Goal: Transaction & Acquisition: Obtain resource

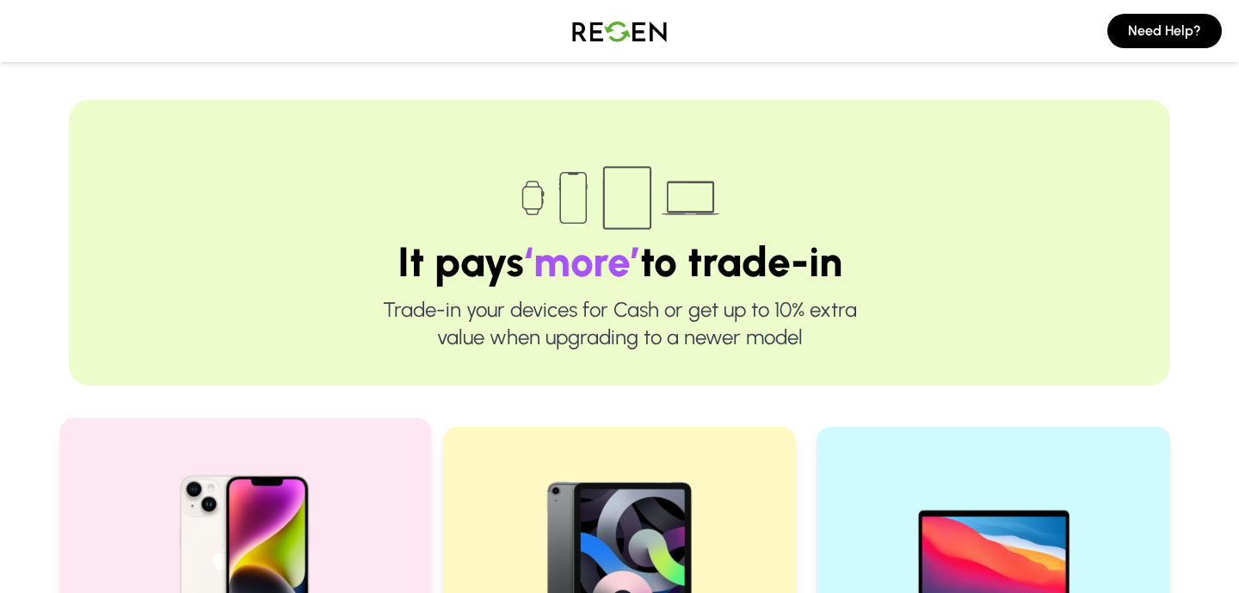
scroll to position [347, 0]
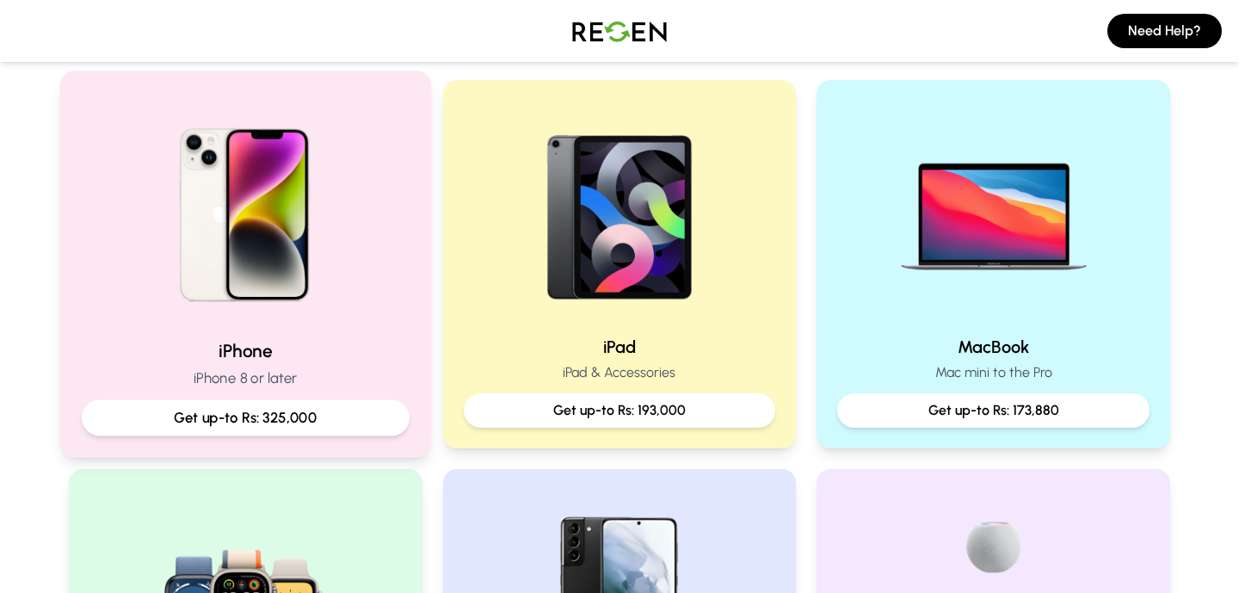
click at [245, 398] on div "iPhone iPhone 8 or later Get up-to Rs: 325,000" at bounding box center [246, 386] width 328 height 97
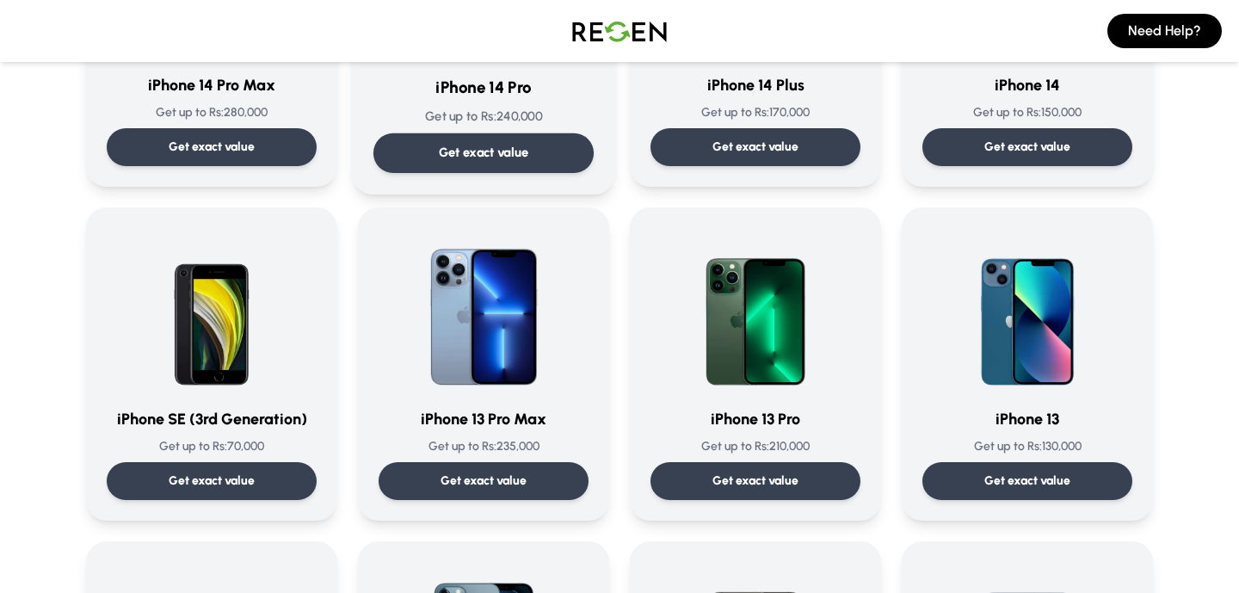
scroll to position [718, 0]
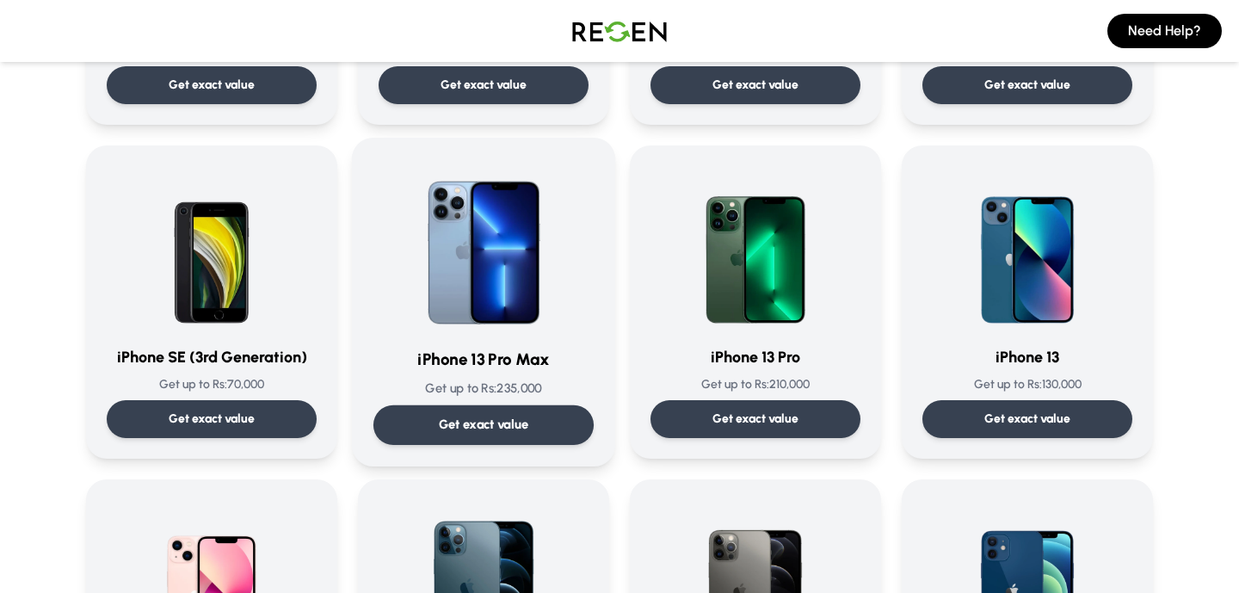
click at [506, 419] on p "Get exact value" at bounding box center [484, 424] width 90 height 18
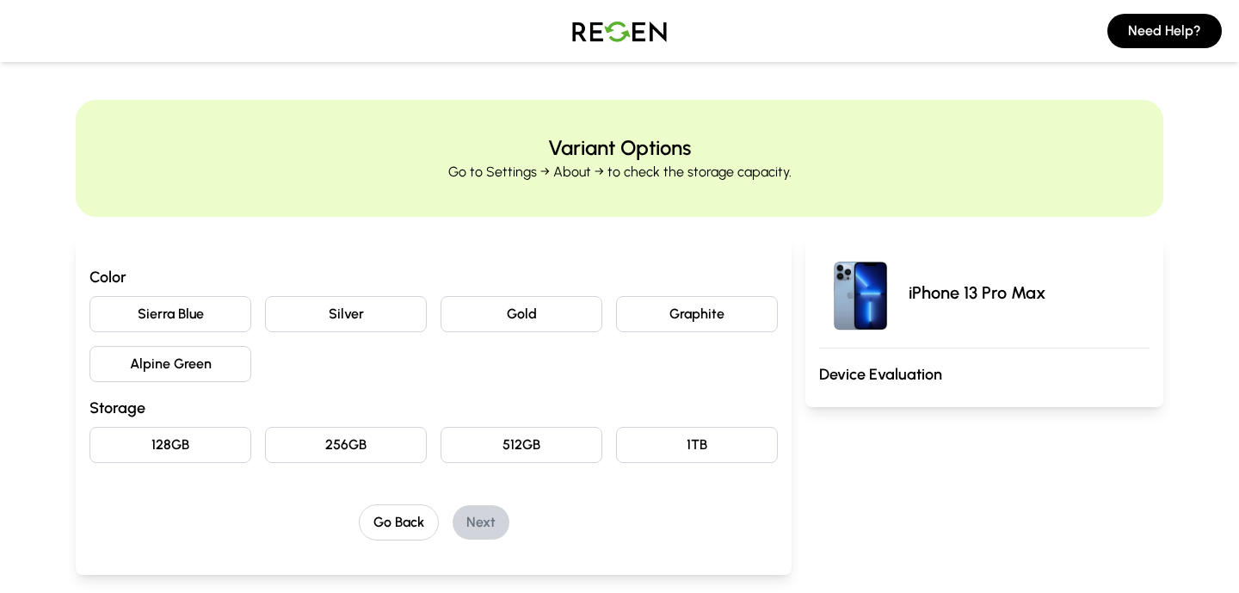
click at [215, 318] on button "Sierra Blue" at bounding box center [170, 314] width 162 height 36
click at [318, 444] on button "256GB" at bounding box center [346, 445] width 162 height 36
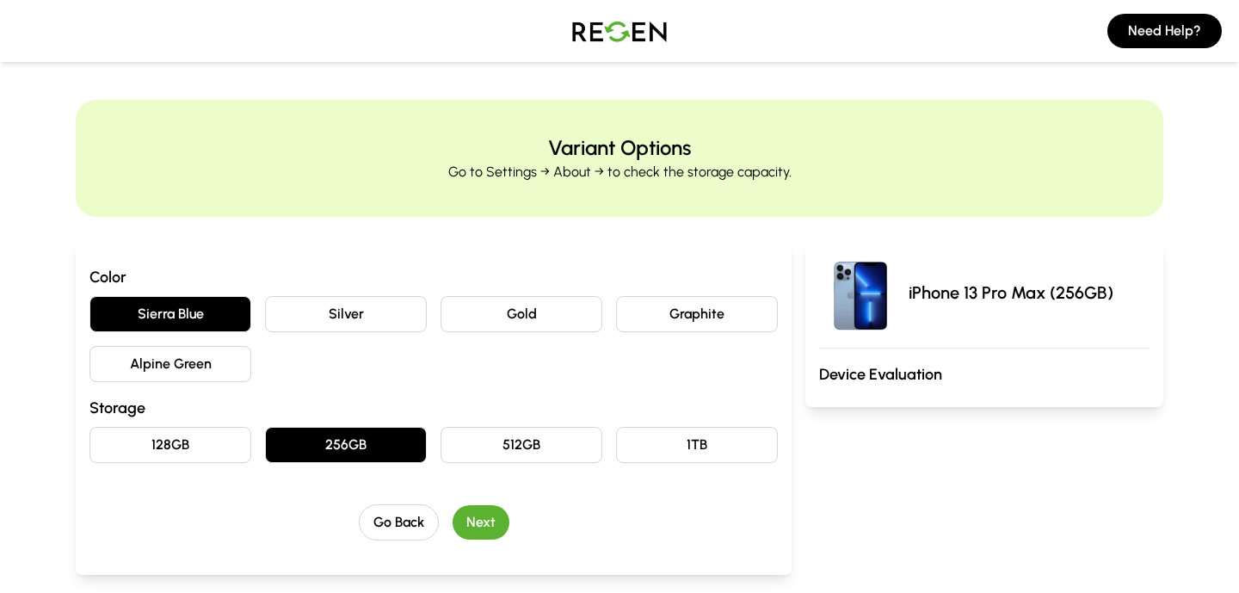
click at [493, 520] on button "Next" at bounding box center [480, 522] width 57 height 34
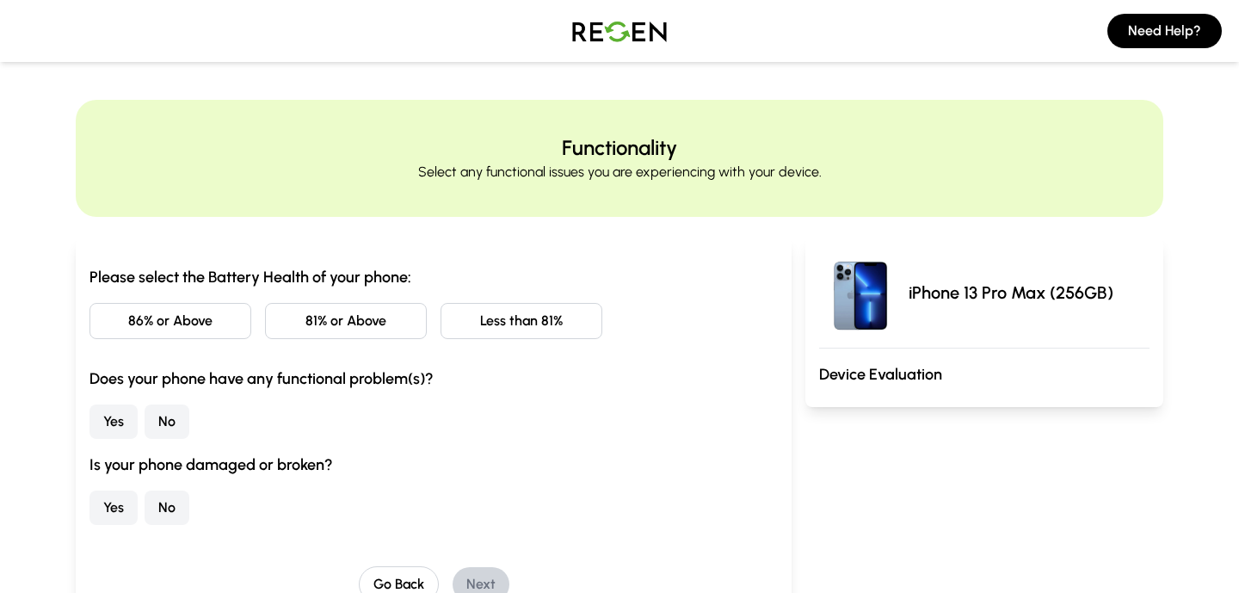
click at [405, 324] on button "81% or Above" at bounding box center [346, 321] width 162 height 36
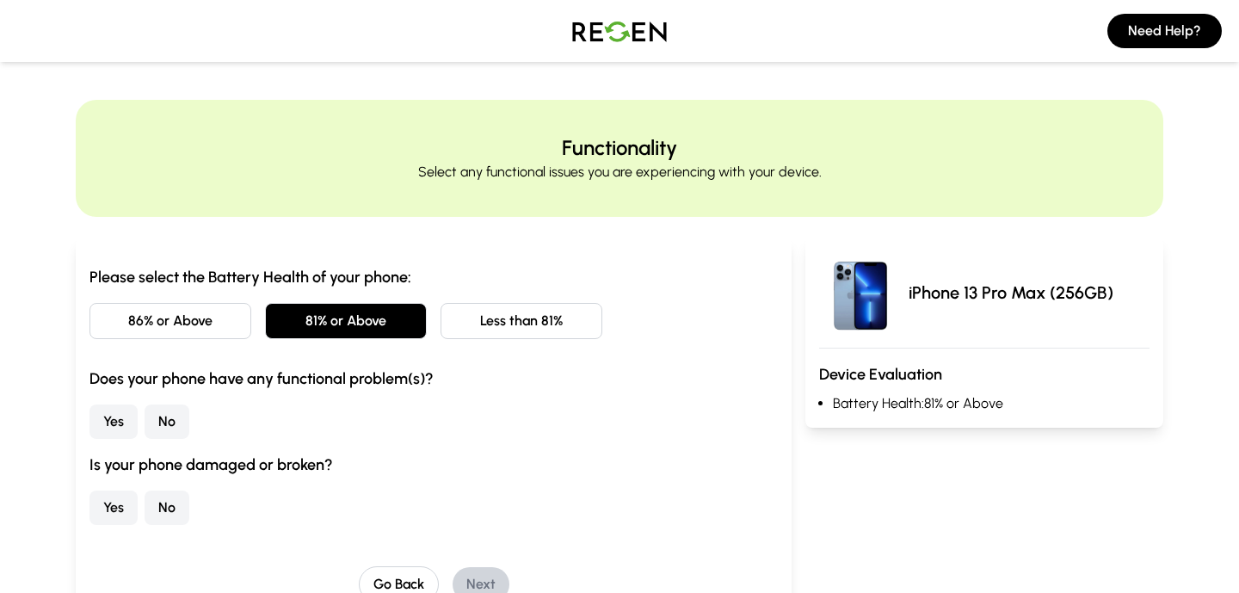
click at [182, 421] on button "No" at bounding box center [167, 421] width 45 height 34
click at [169, 508] on button "No" at bounding box center [167, 507] width 45 height 34
click at [459, 572] on button "Next" at bounding box center [480, 584] width 57 height 34
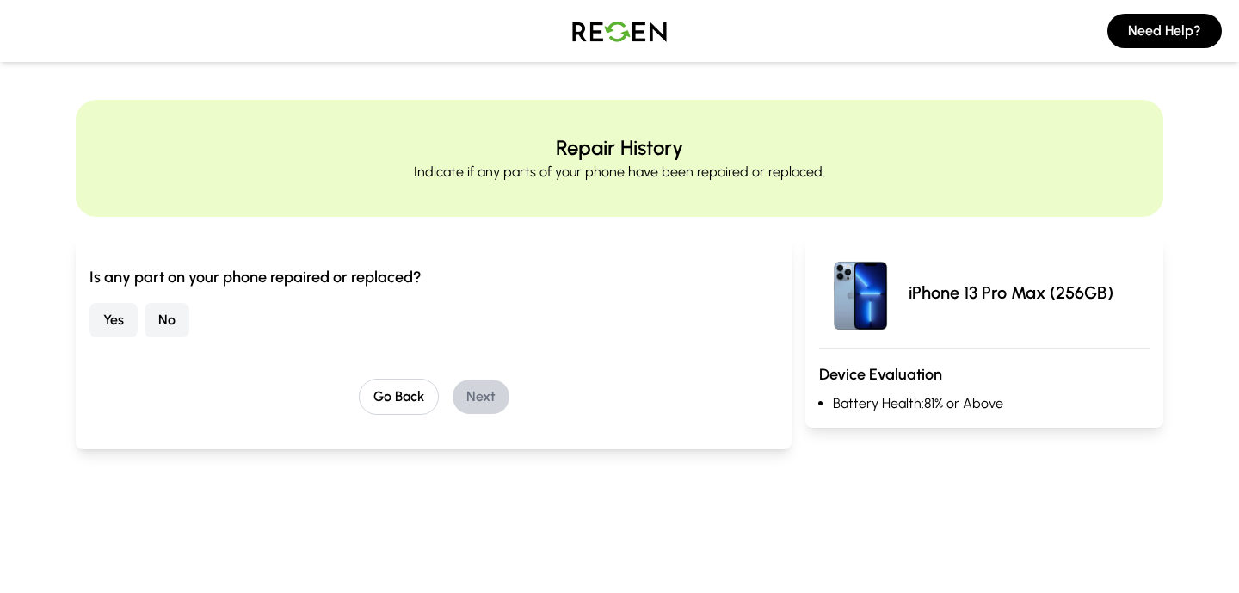
click at [162, 322] on button "No" at bounding box center [167, 320] width 45 height 34
click at [459, 384] on button "Next" at bounding box center [480, 396] width 57 height 34
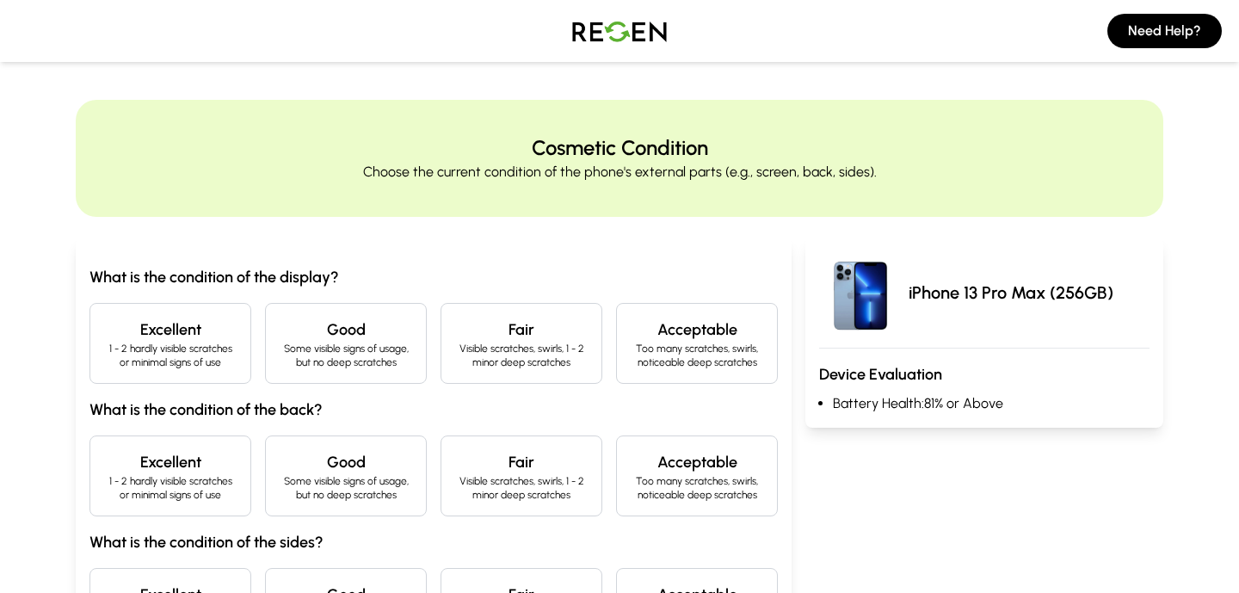
click at [208, 346] on p "1 - 2 hardly visible scratches or minimal signs of use" at bounding box center [170, 356] width 132 height 28
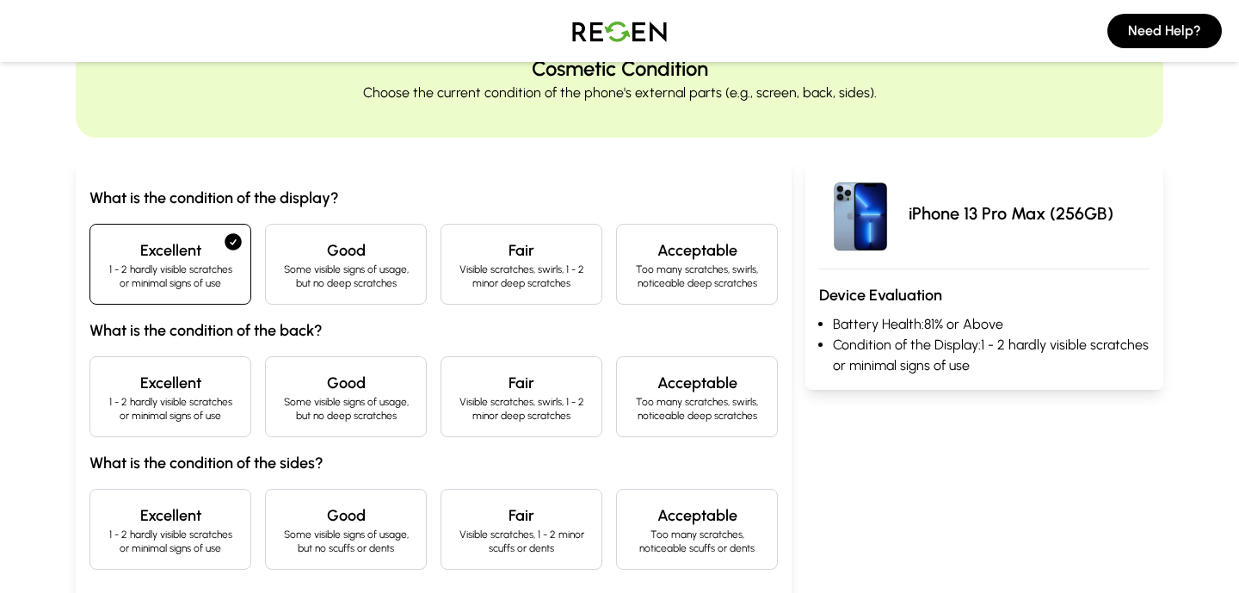
scroll to position [132, 0]
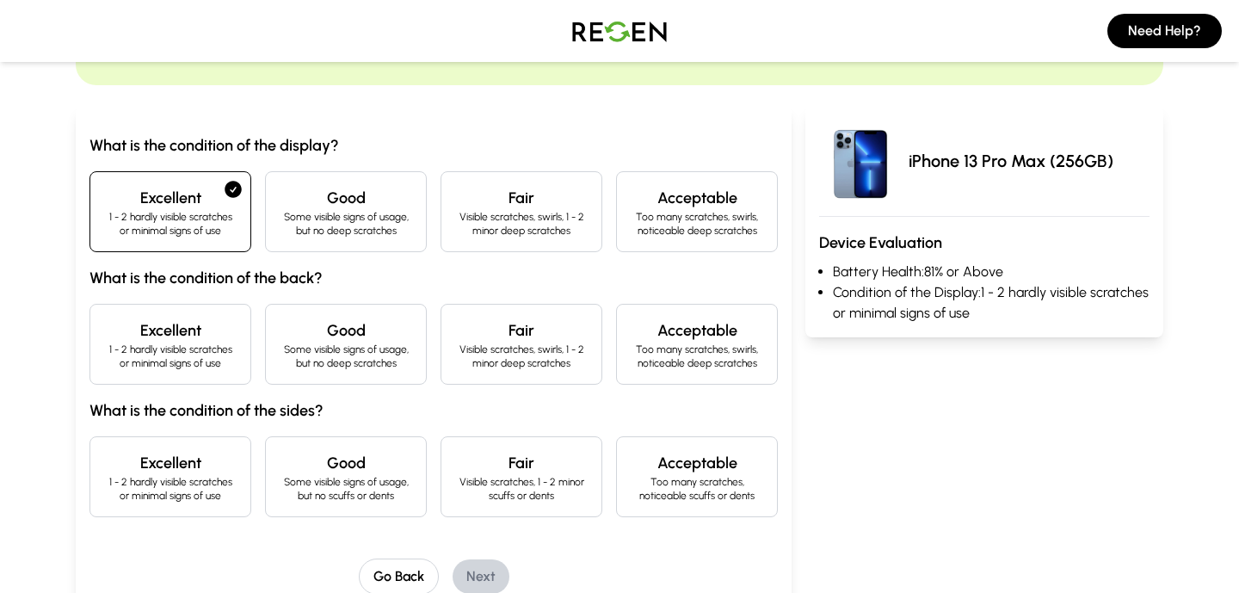
click at [315, 230] on p "Some visible signs of usage, but no deep scratches" at bounding box center [346, 224] width 132 height 28
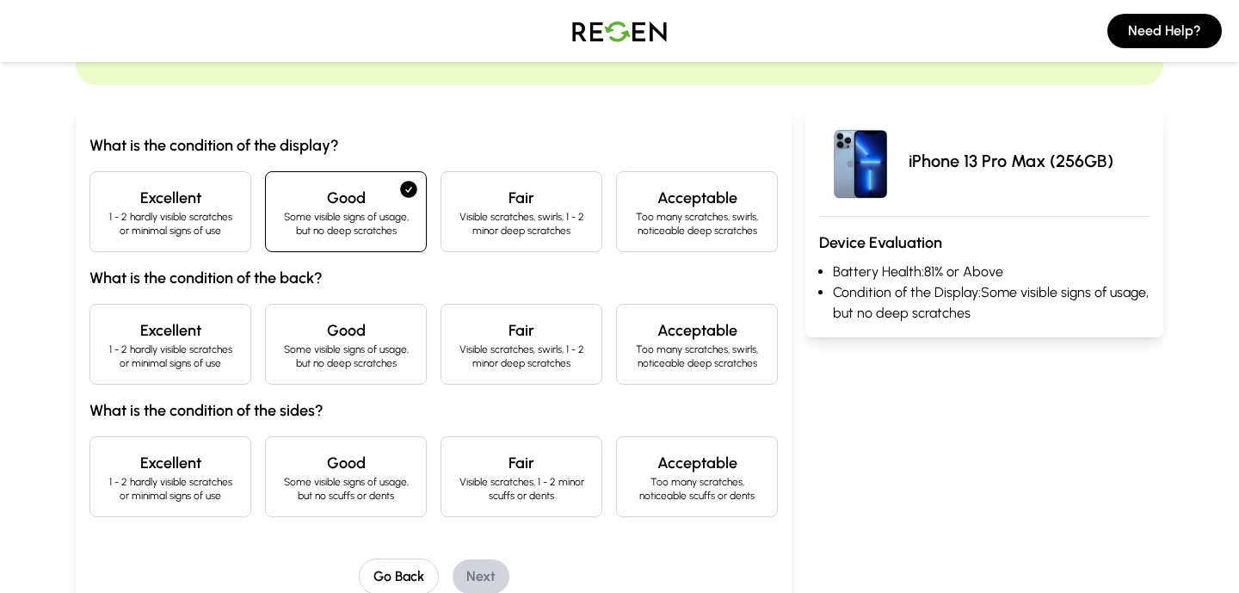
click at [329, 348] on p "Some visible signs of usage, but no deep scratches" at bounding box center [346, 356] width 132 height 28
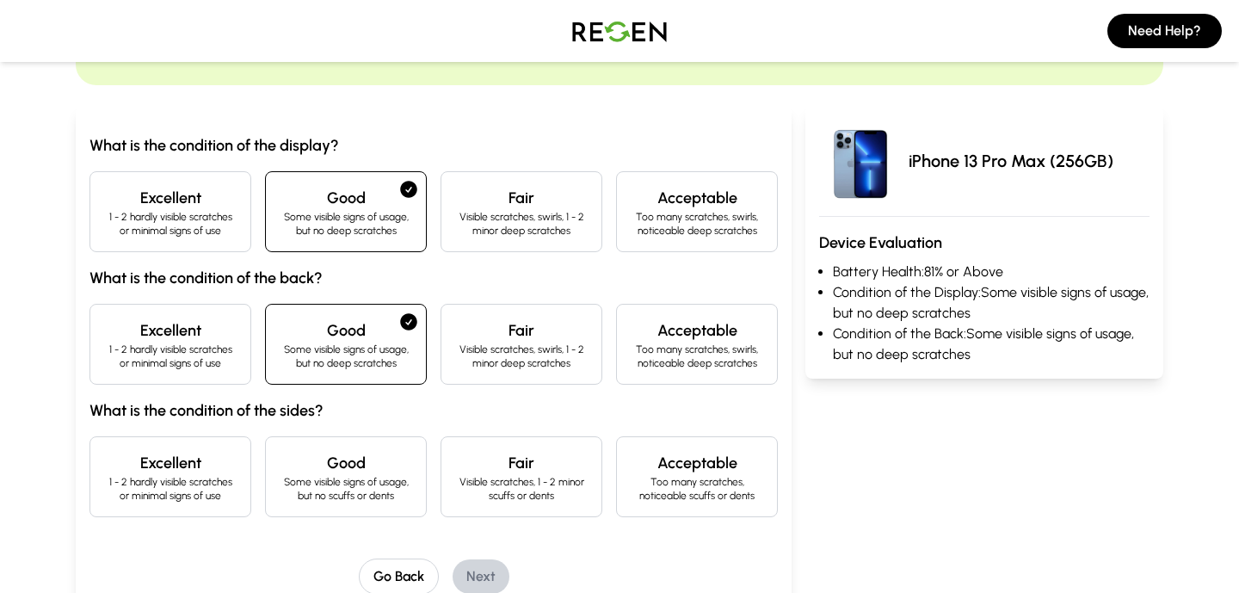
click at [340, 465] on h4 "Good" at bounding box center [346, 463] width 132 height 24
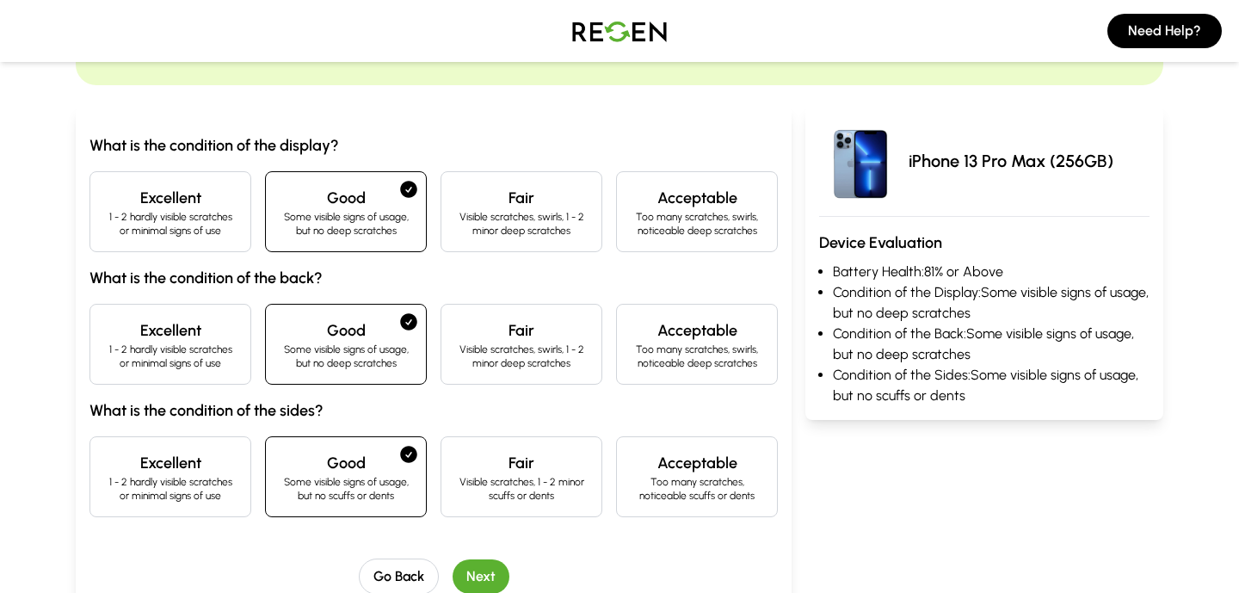
click at [458, 576] on button "Next" at bounding box center [480, 576] width 57 height 34
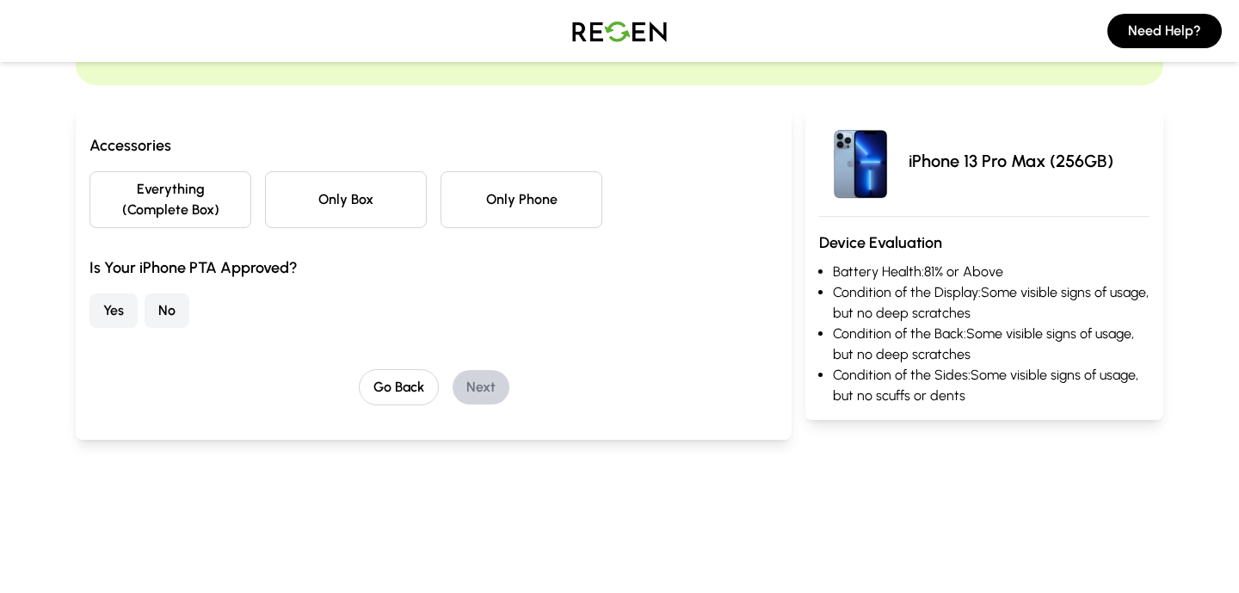
click at [249, 217] on button "Everything (Complete Box)" at bounding box center [170, 199] width 162 height 57
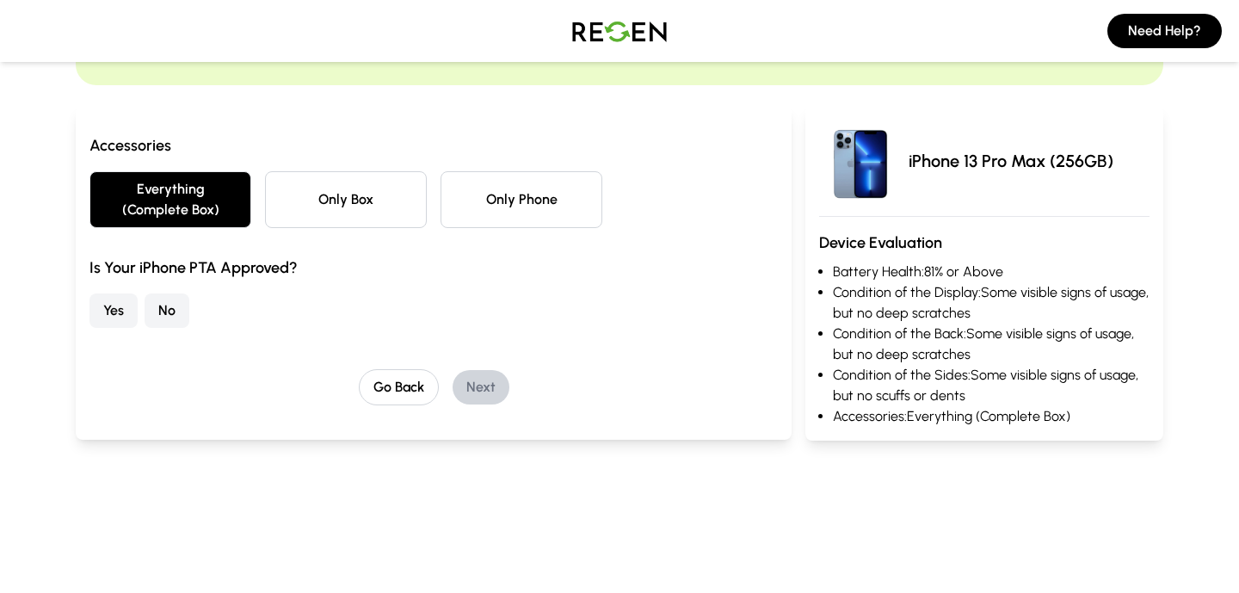
click at [127, 311] on button "Yes" at bounding box center [113, 310] width 48 height 34
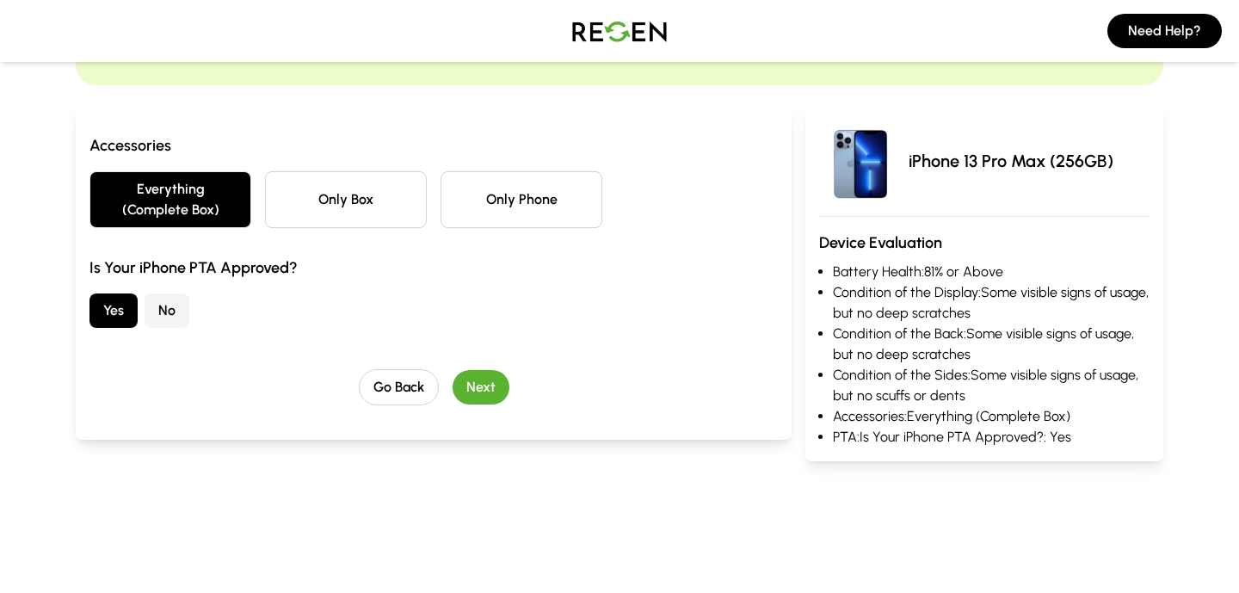
click at [466, 378] on button "Next" at bounding box center [480, 387] width 57 height 34
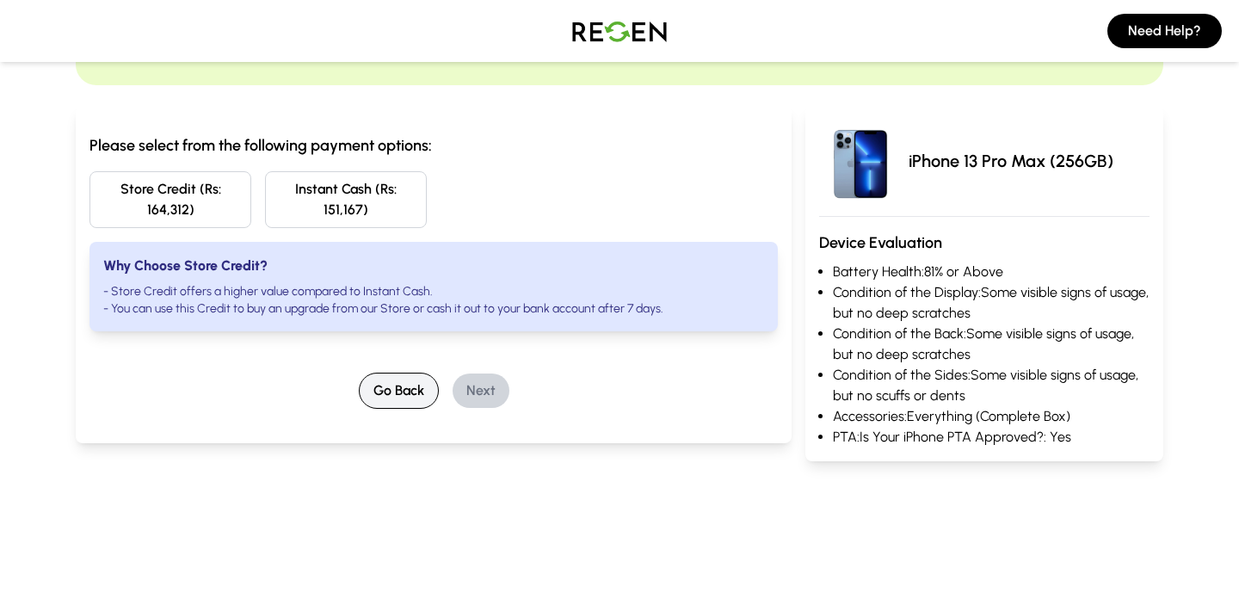
click at [422, 397] on button "Go Back" at bounding box center [399, 390] width 80 height 36
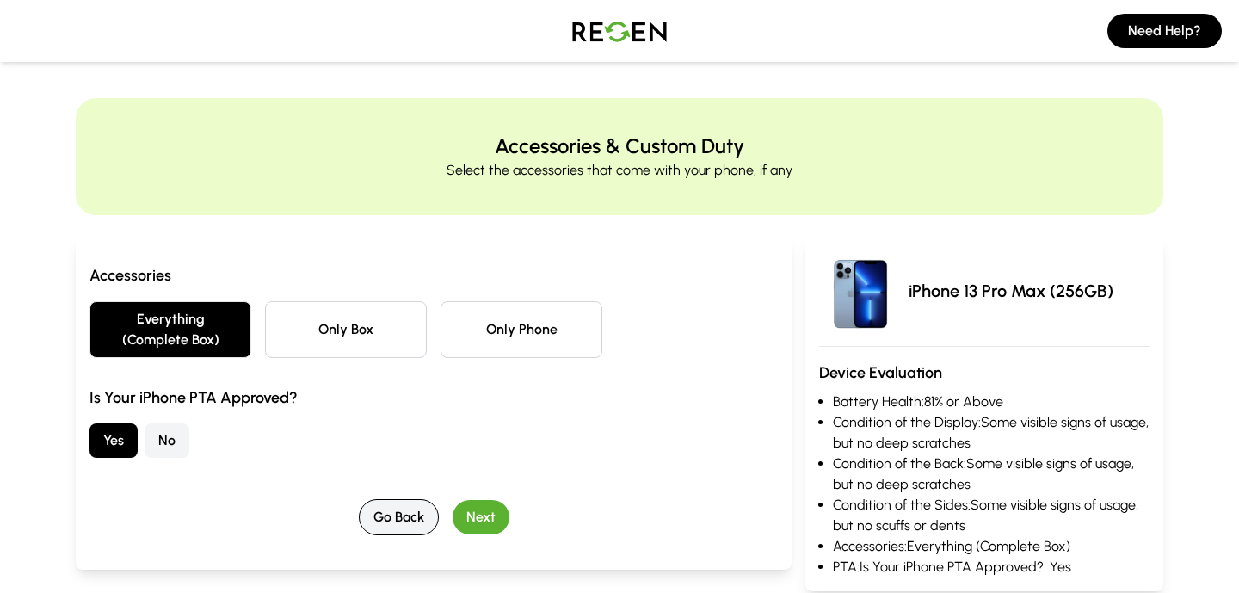
scroll to position [0, 0]
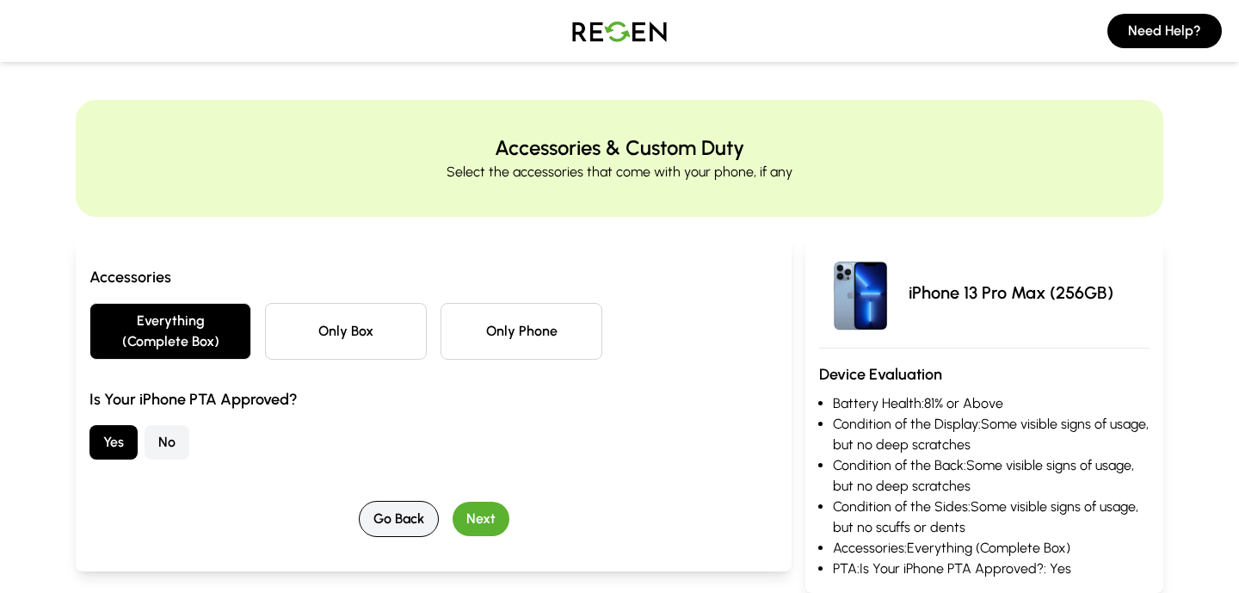
click at [428, 524] on button "Go Back" at bounding box center [399, 519] width 80 height 36
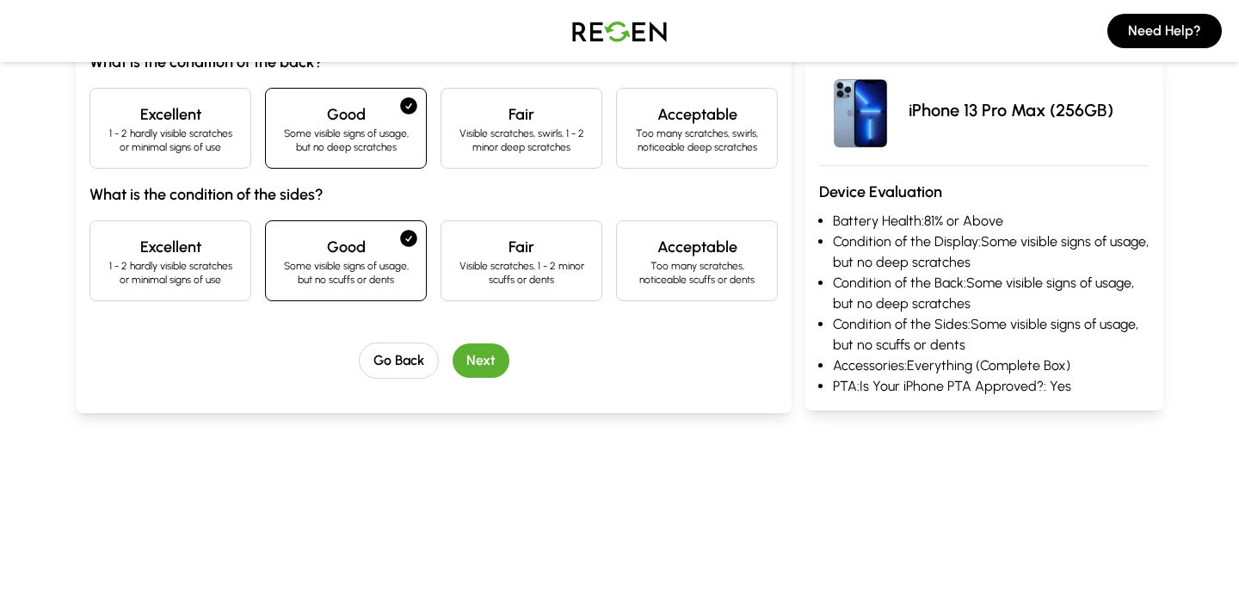
scroll to position [154, 0]
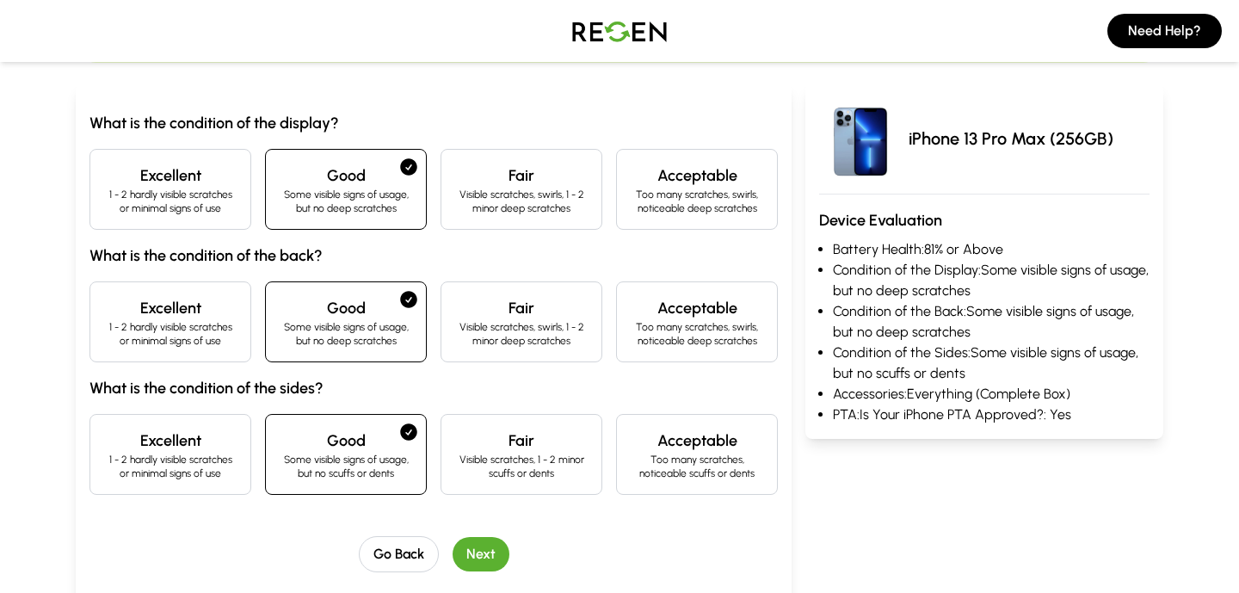
click at [224, 219] on div "Excellent 1 - 2 hardly visible scratches or minimal signs of use" at bounding box center [170, 189] width 162 height 81
click at [201, 299] on h4 "Excellent" at bounding box center [170, 308] width 132 height 24
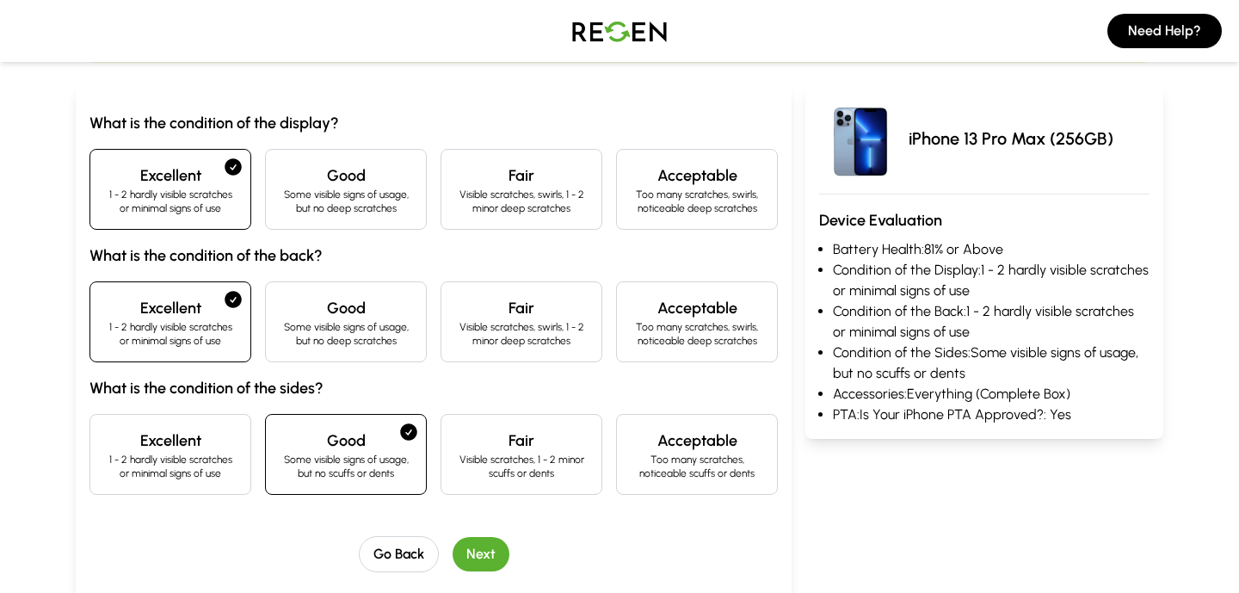
click at [222, 401] on div "What is the condition of the display? Excellent 1 - 2 hardly visible scratches …" at bounding box center [433, 303] width 688 height 384
click at [216, 440] on h4 "Excellent" at bounding box center [170, 440] width 132 height 24
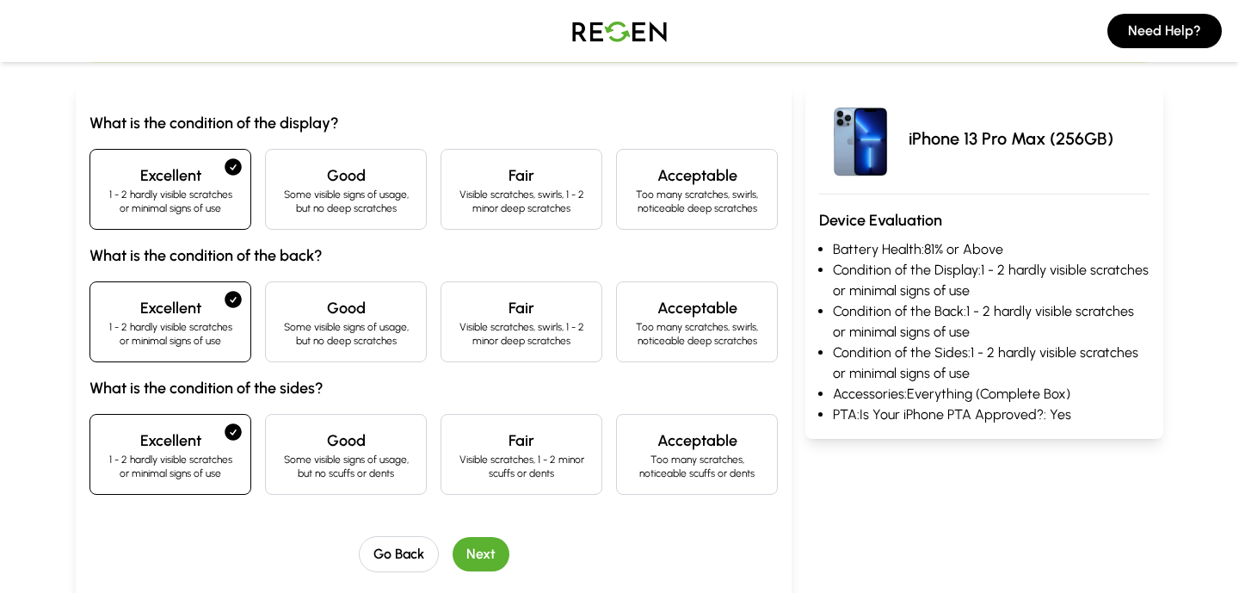
click at [468, 534] on div "What is the condition of the display? Excellent 1 - 2 hardly visible scratches …" at bounding box center [433, 341] width 688 height 461
click at [468, 542] on button "Next" at bounding box center [480, 554] width 57 height 34
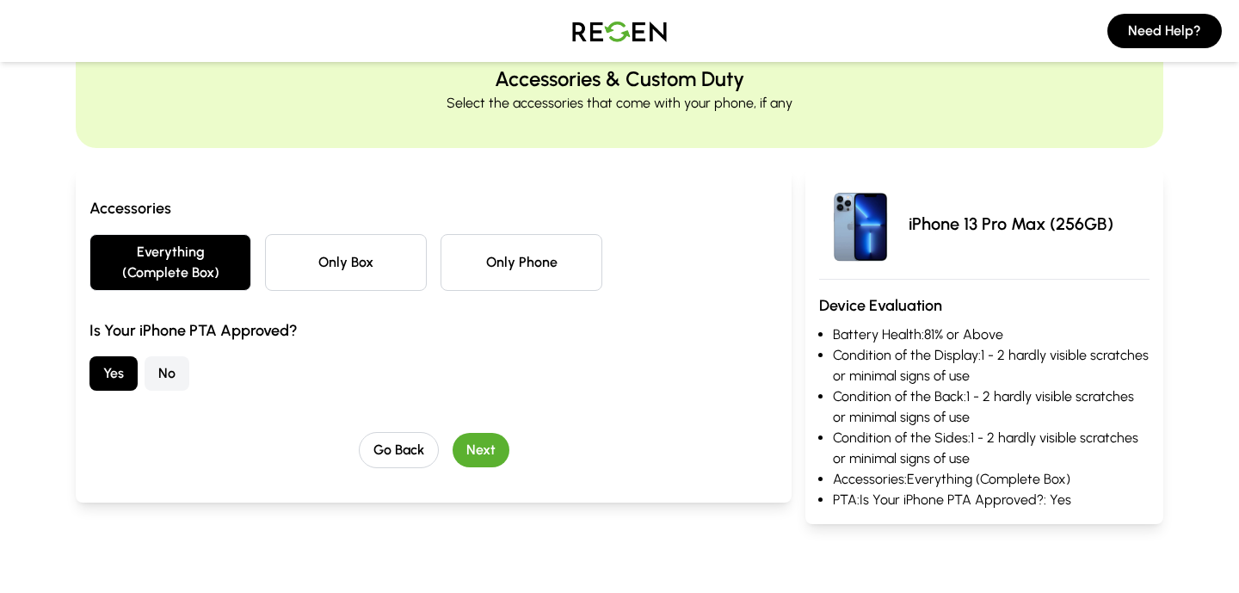
scroll to position [0, 0]
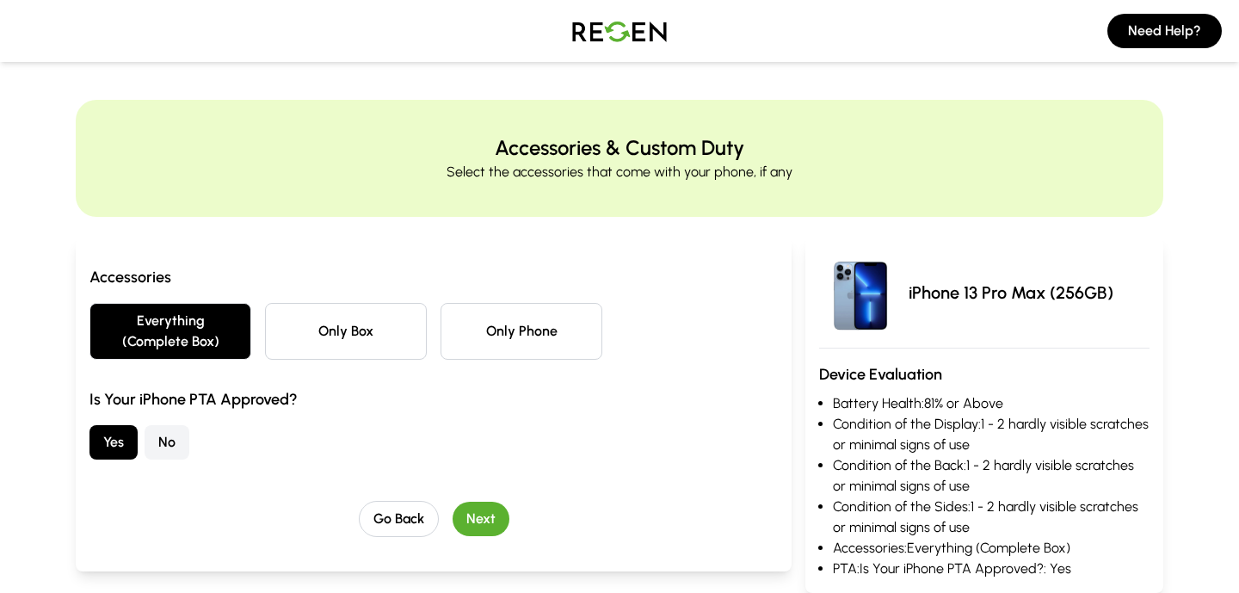
click at [485, 520] on button "Next" at bounding box center [480, 519] width 57 height 34
